Goal: Information Seeking & Learning: Learn about a topic

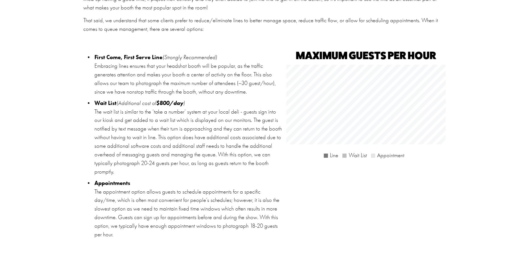
scroll to position [1000, 0]
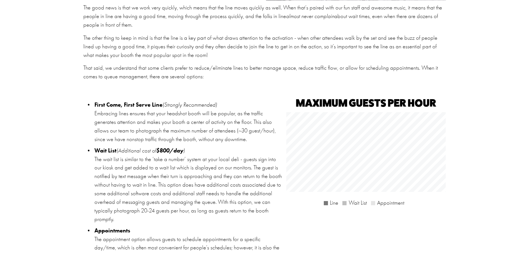
scroll to position [945, 0]
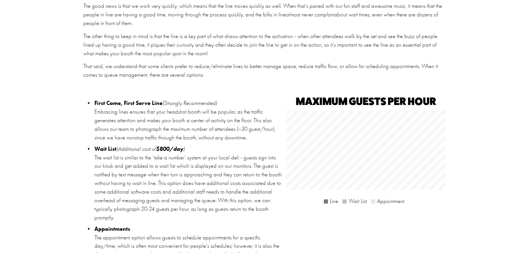
drag, startPoint x: 94, startPoint y: 153, endPoint x: 269, endPoint y: 215, distance: 185.2
click at [269, 215] on p "Wait List (Additional cost of $800/day ) The wait list is similar to the ‘take …" at bounding box center [188, 183] width 189 height 77
copy p "Wait List (Additional cost of $800/day ) The wait list is similar to the ‘take …"
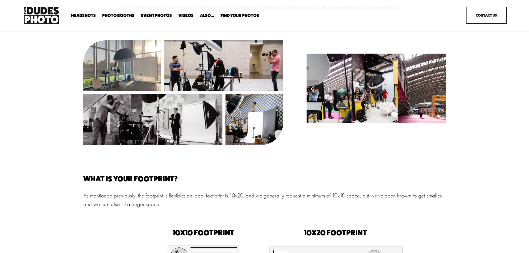
scroll to position [111, 0]
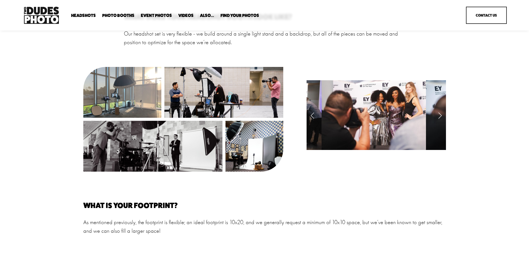
drag, startPoint x: 442, startPoint y: 118, endPoint x: 439, endPoint y: 115, distance: 4.2
click at [439, 117] on link "Next Slide" at bounding box center [440, 115] width 12 height 17
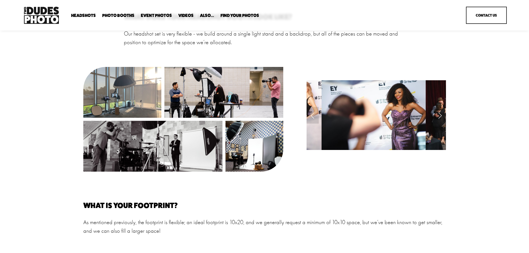
click at [439, 115] on link "Next Slide" at bounding box center [440, 115] width 12 height 17
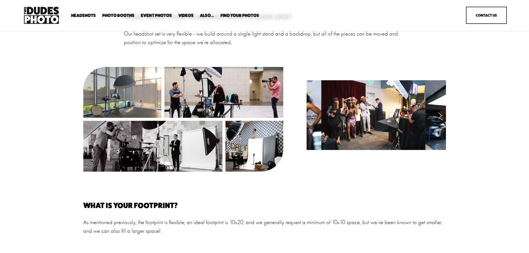
click at [439, 115] on link "Next Slide" at bounding box center [440, 115] width 12 height 17
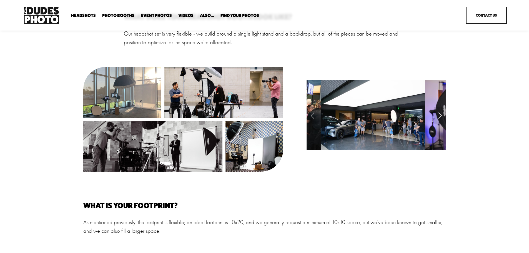
click at [315, 117] on link "Previous Slide" at bounding box center [313, 115] width 12 height 17
click at [440, 118] on link "Next Slide" at bounding box center [440, 115] width 12 height 17
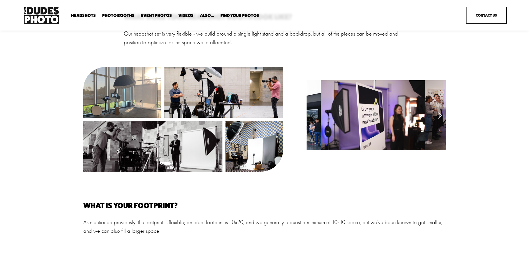
click at [440, 118] on link "Next Slide" at bounding box center [440, 115] width 12 height 17
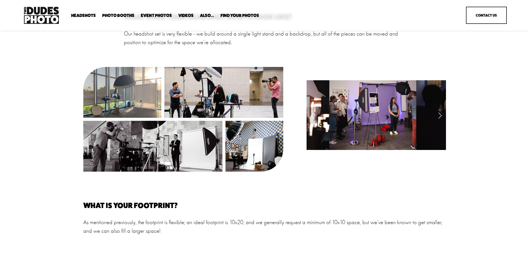
click at [440, 116] on link "Next Slide" at bounding box center [440, 115] width 12 height 17
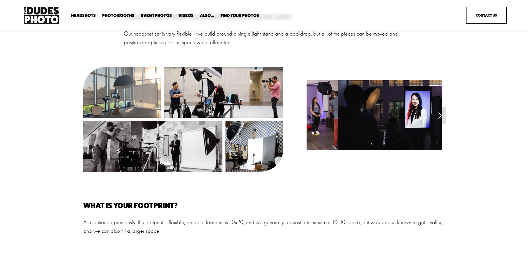
click at [440, 116] on link "Next Slide" at bounding box center [440, 115] width 12 height 17
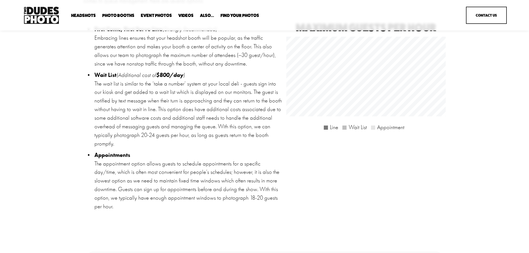
scroll to position [1000, 0]
